Goal: Submit feedback/report problem

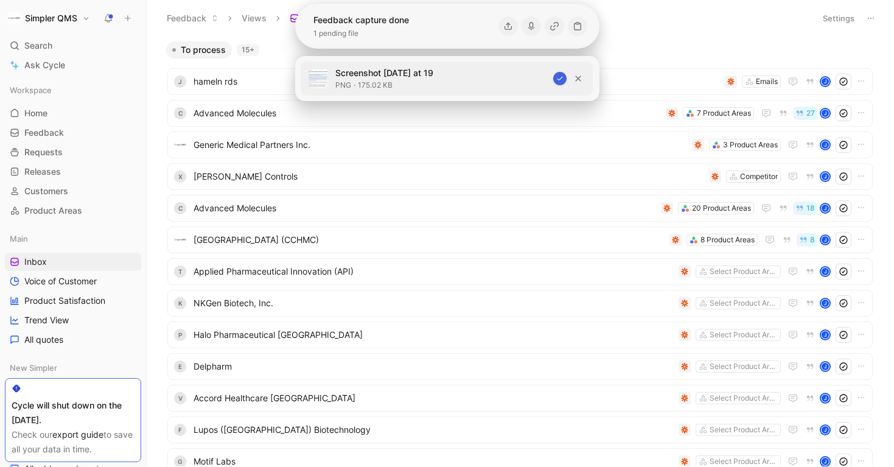
click at [558, 80] on icon "button" at bounding box center [559, 78] width 7 height 7
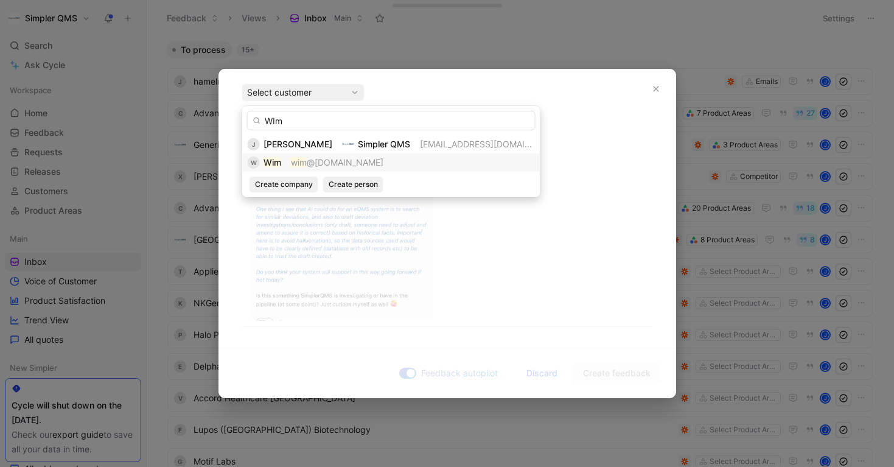
type input "WIm"
click at [356, 159] on span "@[DOMAIN_NAME]" at bounding box center [345, 162] width 77 height 10
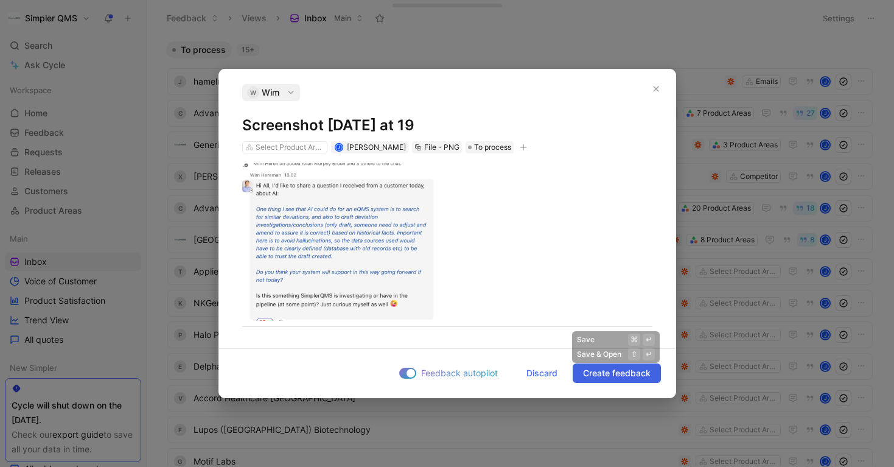
click at [618, 374] on span "Create feedback" at bounding box center [617, 373] width 68 height 15
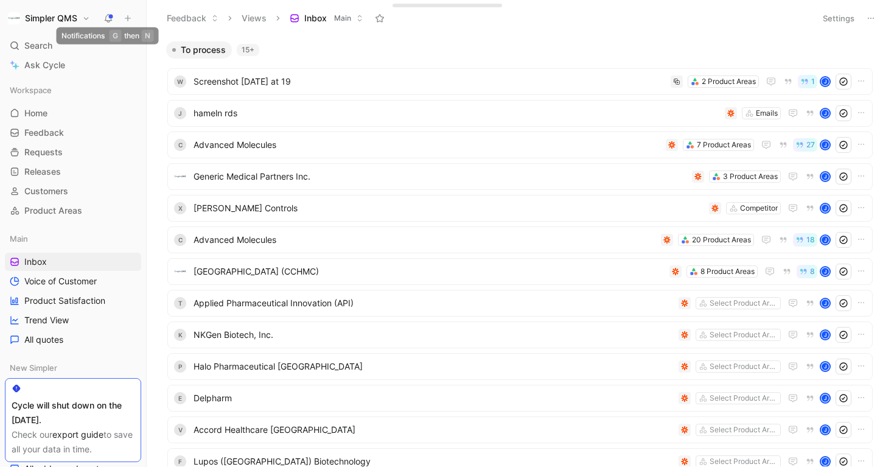
click at [103, 19] on icon at bounding box center [108, 18] width 10 height 10
click at [31, 114] on span "Home" at bounding box center [35, 113] width 23 height 12
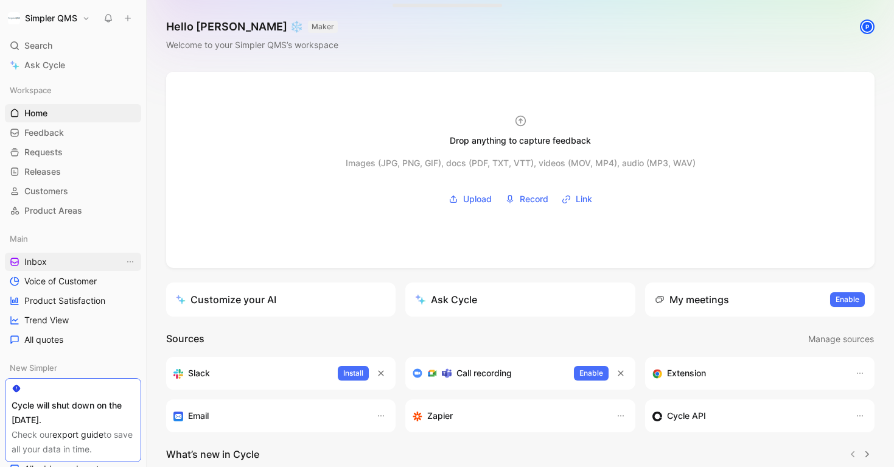
click at [41, 261] on span "Inbox" at bounding box center [35, 262] width 23 height 12
